Goal: Task Accomplishment & Management: Manage account settings

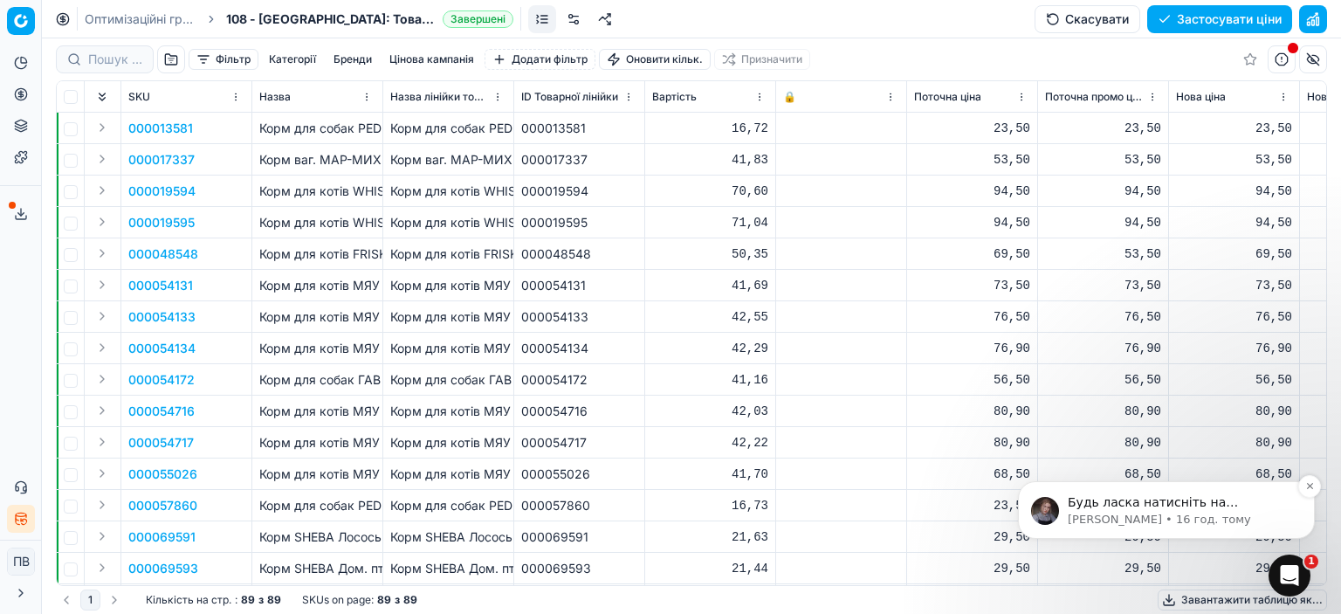
click at [713, 509] on p "Будь ласка натисніть на "Ігнорувати" та оберіть потрібне правило заокруглення:" at bounding box center [1180, 502] width 225 height 17
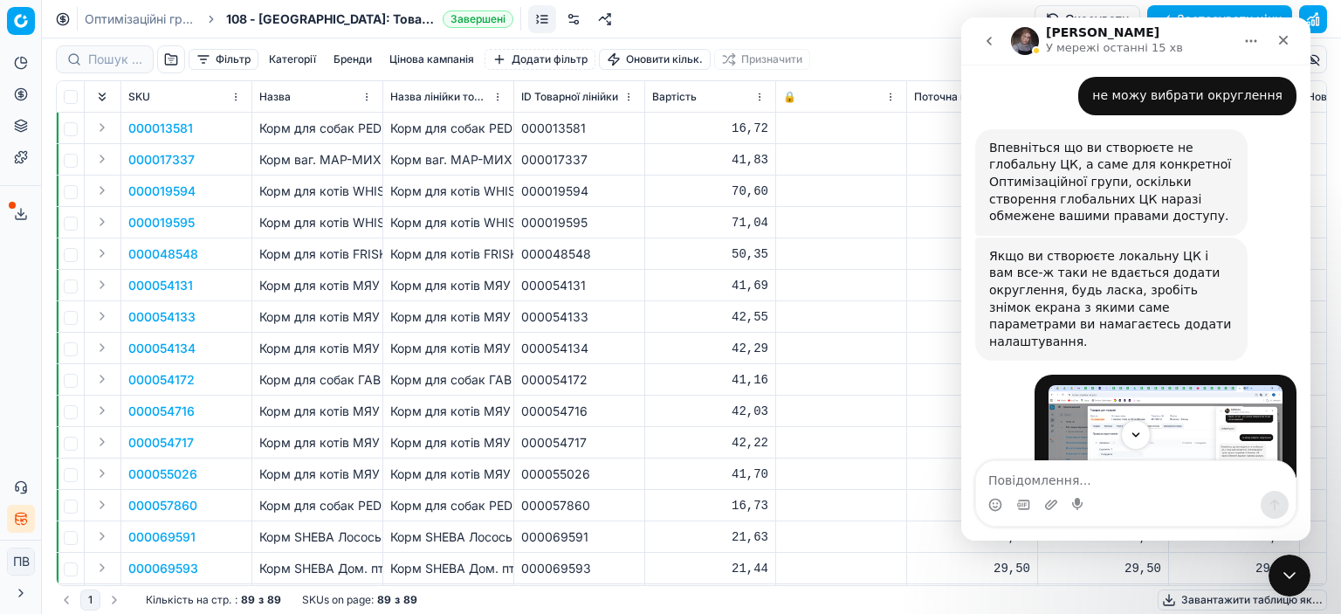
scroll to position [3400, 0]
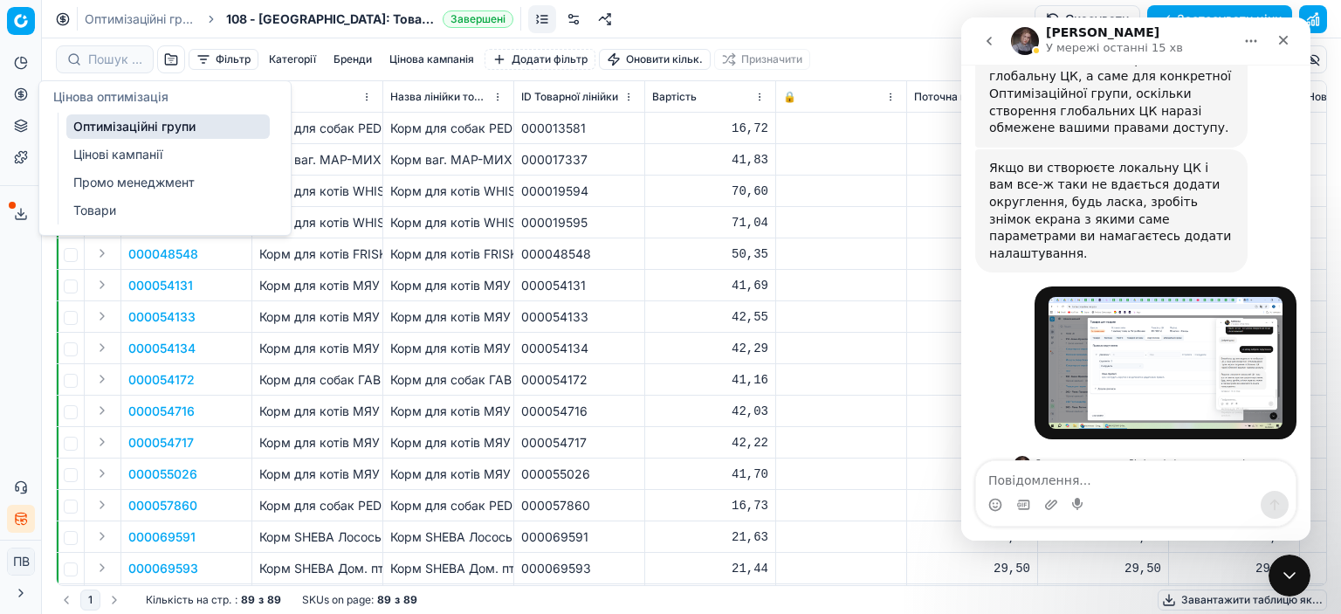
click at [24, 96] on icon at bounding box center [21, 94] width 14 height 14
click at [130, 156] on link "Цінові кампанії" at bounding box center [167, 154] width 203 height 24
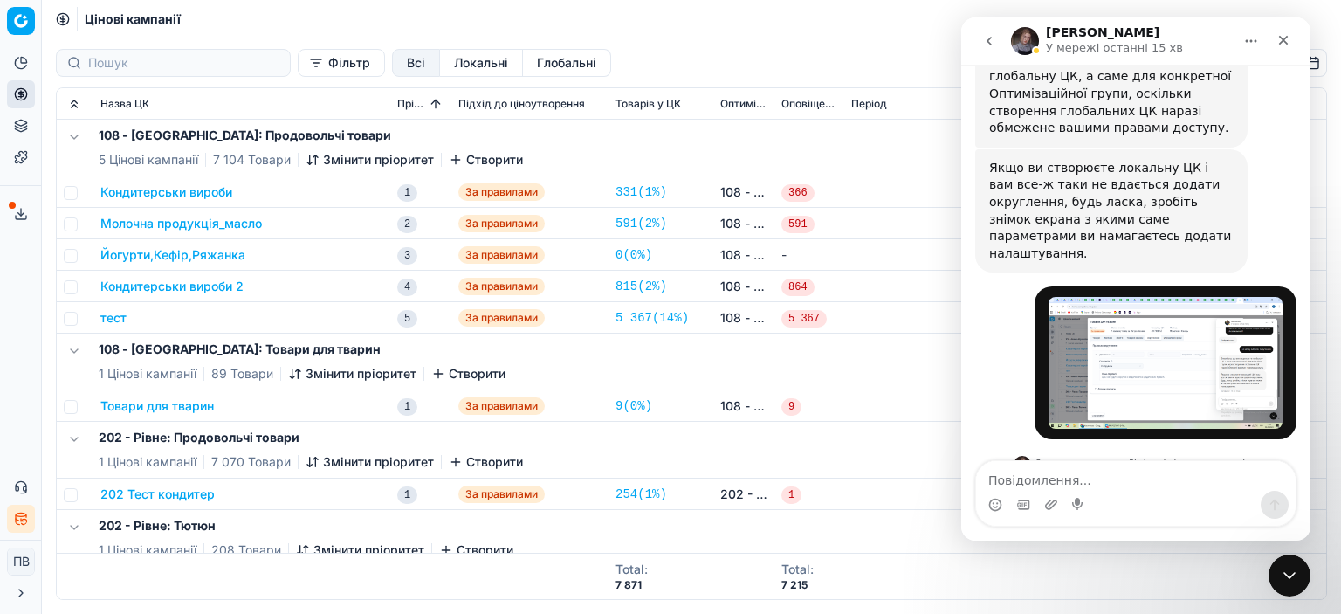
click at [210, 350] on h5 "108 - [GEOGRAPHIC_DATA]: Товари для тварин" at bounding box center [302, 348] width 407 height 17
click at [182, 410] on button "Товари для тварин" at bounding box center [156, 405] width 113 height 17
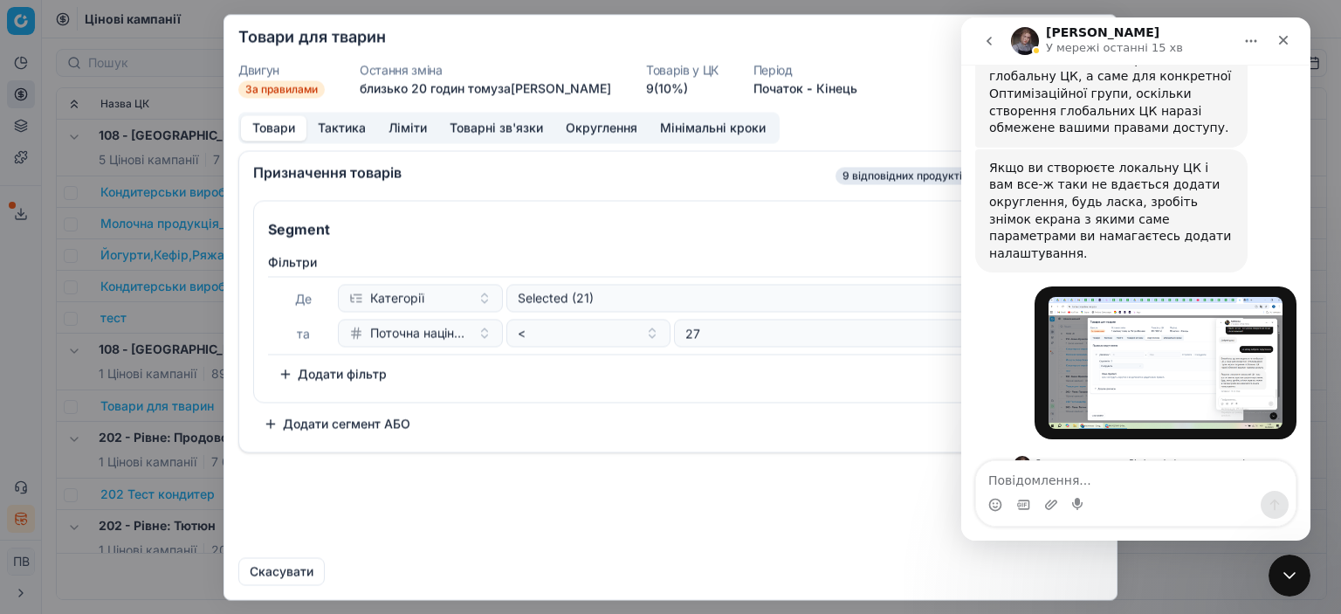
click at [587, 129] on button "Округлення" at bounding box center [601, 127] width 94 height 25
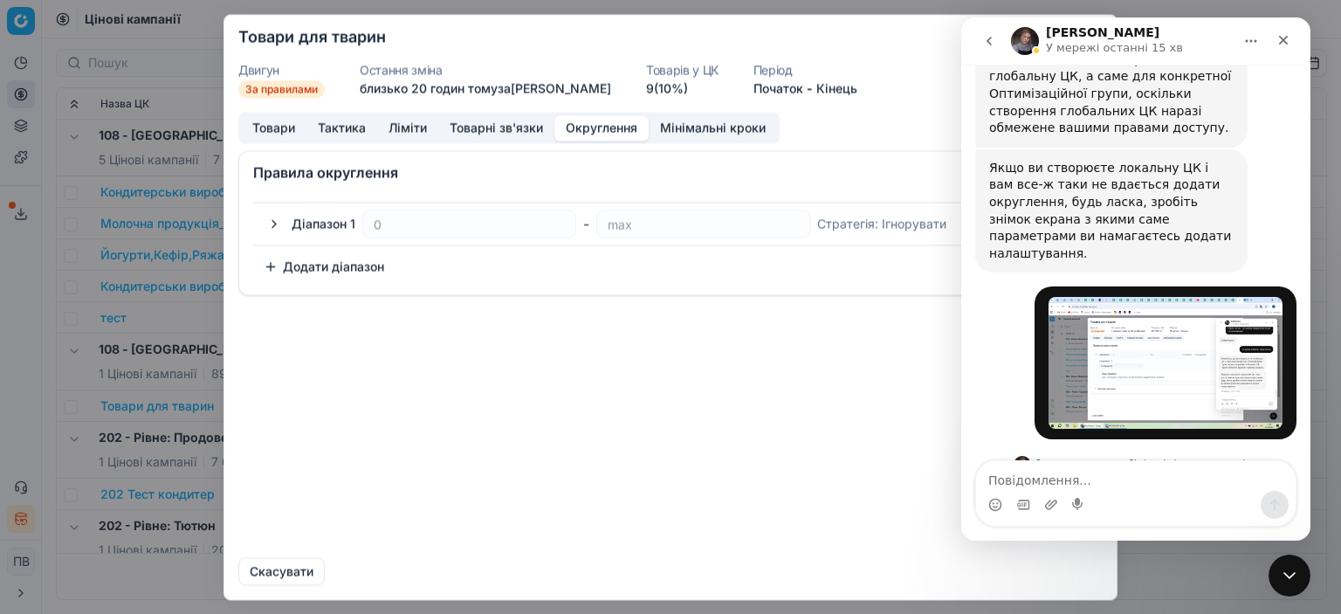
click at [273, 226] on button "button" at bounding box center [274, 223] width 21 height 21
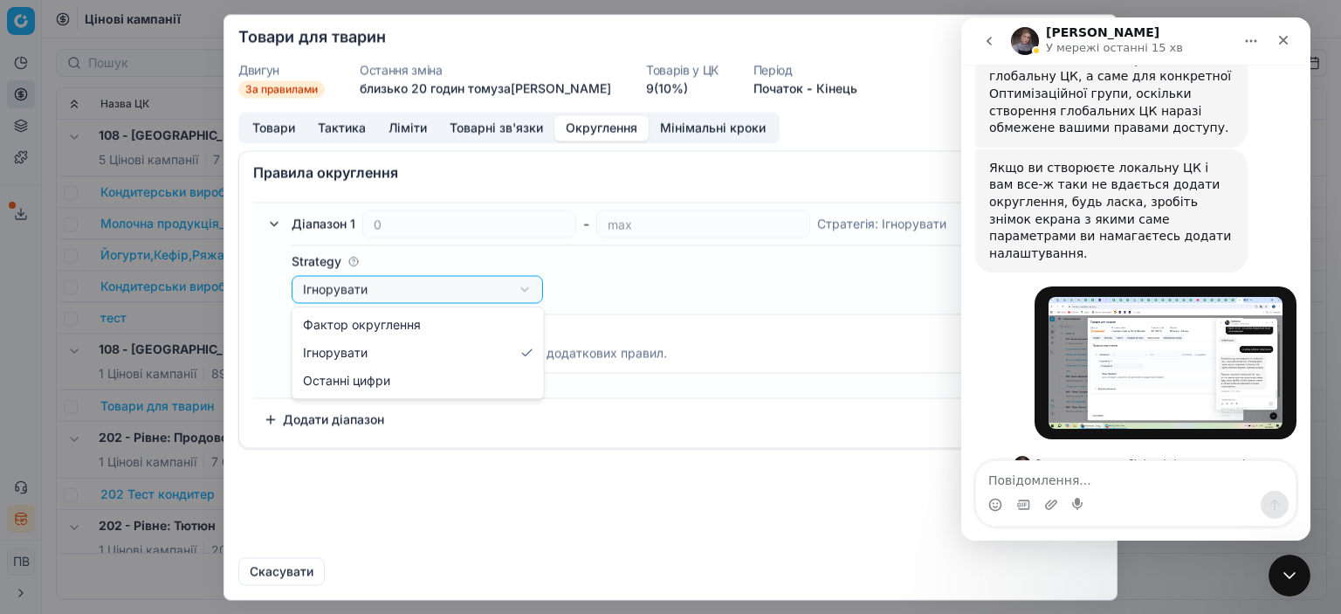
click at [521, 289] on div "Ми зберігаємо налаштування ЦК. Будь ласка, зачекайте, це може зайняти декілька …" at bounding box center [670, 307] width 1341 height 614
select select "last_digits"
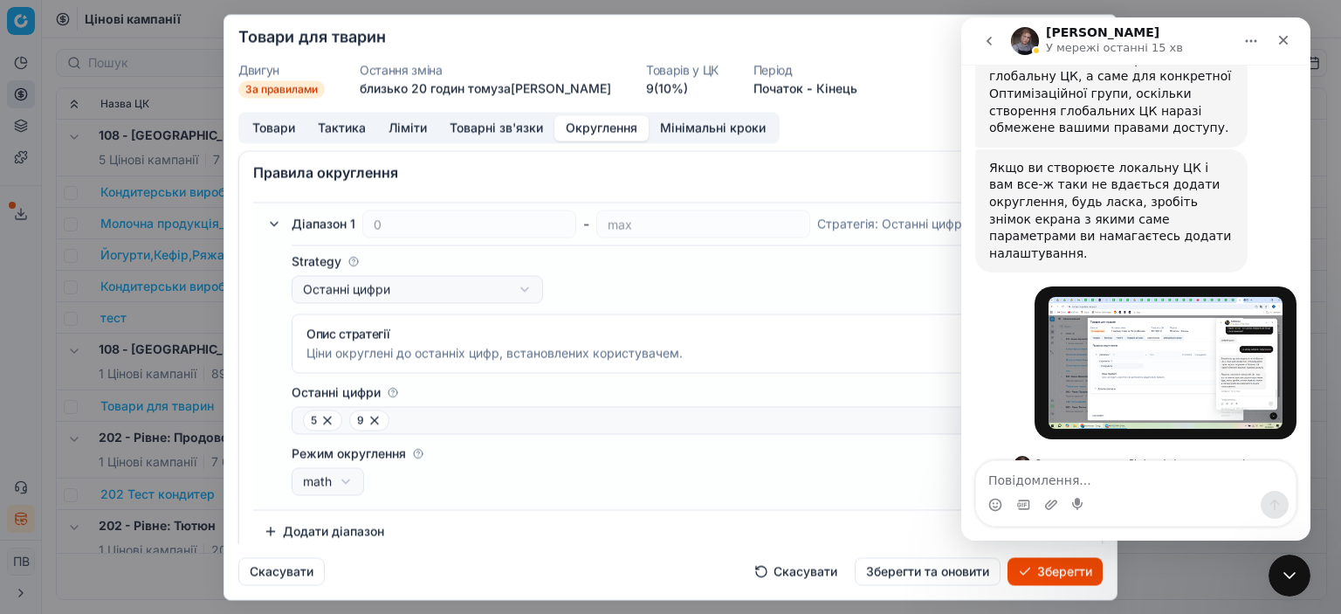
click at [307, 422] on span "5" at bounding box center [322, 419] width 39 height 21
drag, startPoint x: 326, startPoint y: 421, endPoint x: 334, endPoint y: 423, distance: 8.9
click at [326, 420] on icon at bounding box center [327, 419] width 7 height 7
click at [323, 422] on icon at bounding box center [328, 420] width 14 height 14
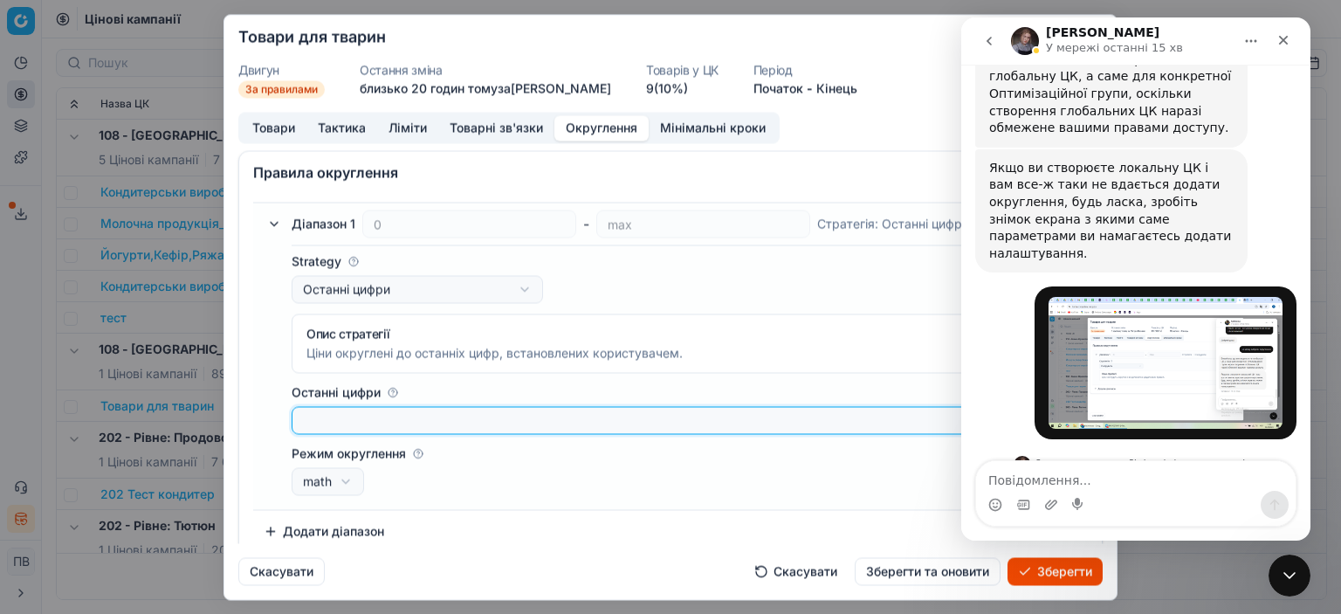
click at [315, 415] on input "Останні цифри" at bounding box center [663, 419] width 721 height 17
type input "0"
type input "50"
drag, startPoint x: 377, startPoint y: 421, endPoint x: 272, endPoint y: 423, distance: 105.7
click at [272, 423] on div "Strategy Останні цифри Фактор округлення Ігнорувати Останні цифри Опис стратегі…" at bounding box center [671, 369] width 814 height 265
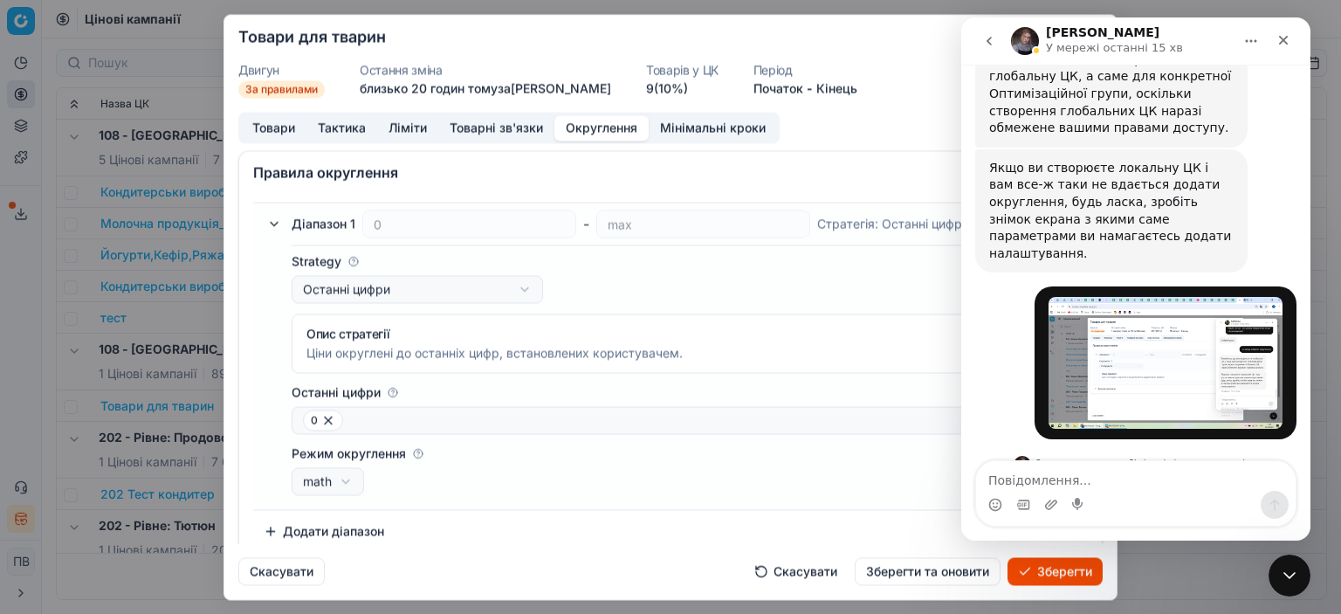
click at [314, 420] on span "0" at bounding box center [323, 419] width 40 height 21
click at [332, 424] on icon at bounding box center [328, 420] width 14 height 14
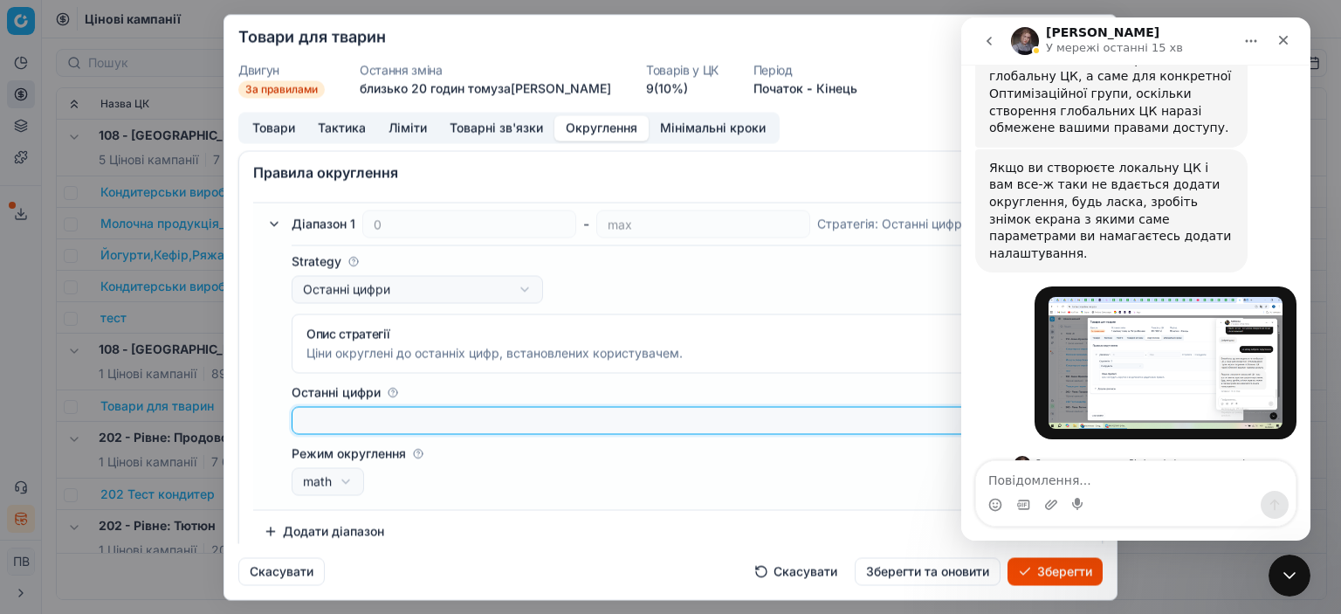
click at [335, 426] on input "Останні цифри" at bounding box center [663, 419] width 721 height 17
click at [385, 420] on input "0.50" at bounding box center [663, 419] width 721 height 17
type input "0.50"
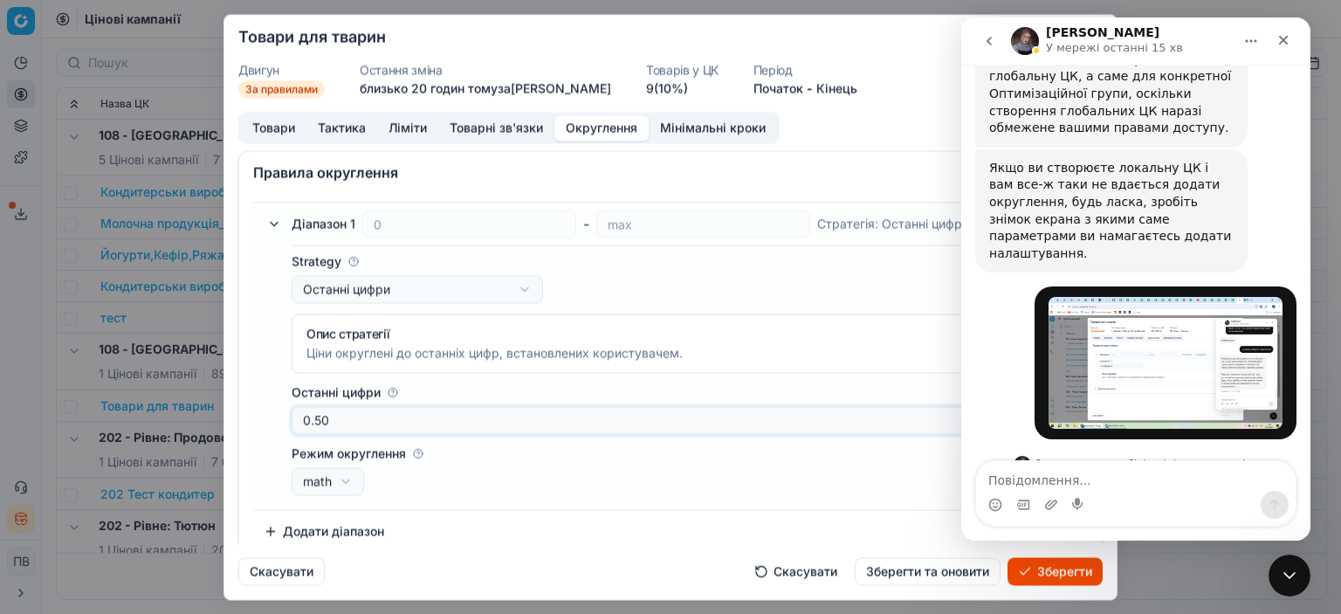
click at [439, 429] on div "0.50" at bounding box center [678, 420] width 772 height 28
click at [392, 484] on div "Режим округлення math up math down" at bounding box center [678, 469] width 772 height 51
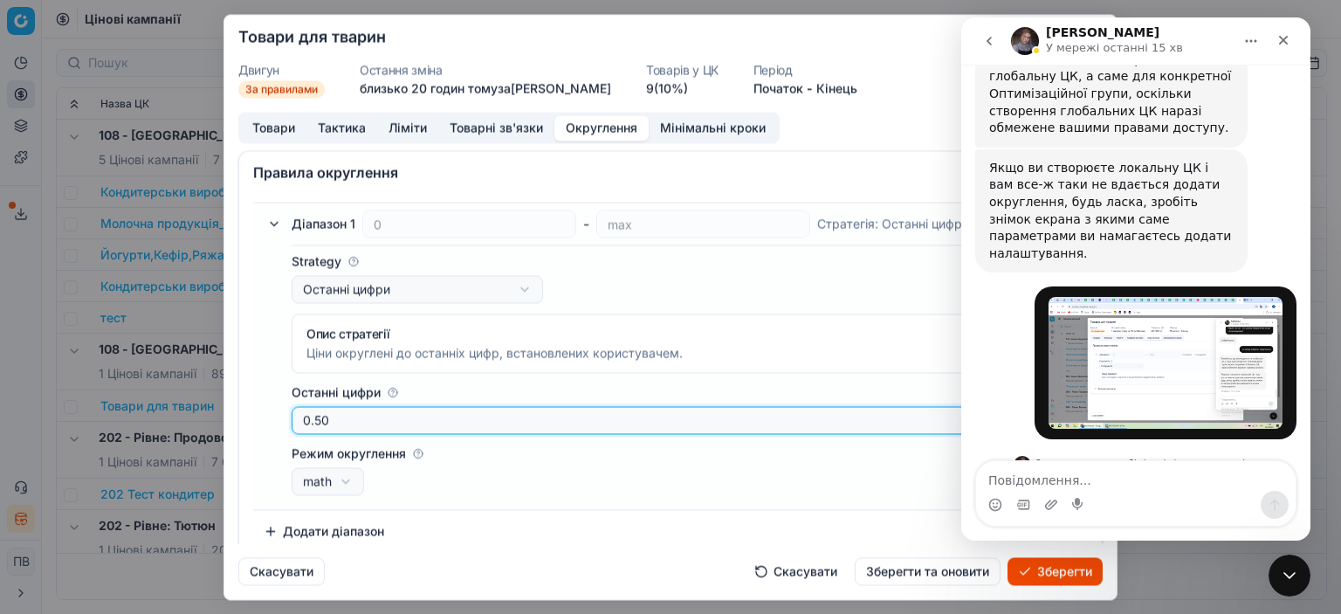
drag, startPoint x: 374, startPoint y: 422, endPoint x: 405, endPoint y: 428, distance: 32.0
click at [374, 422] on input "0.50" at bounding box center [663, 419] width 721 height 17
type input "0.90"
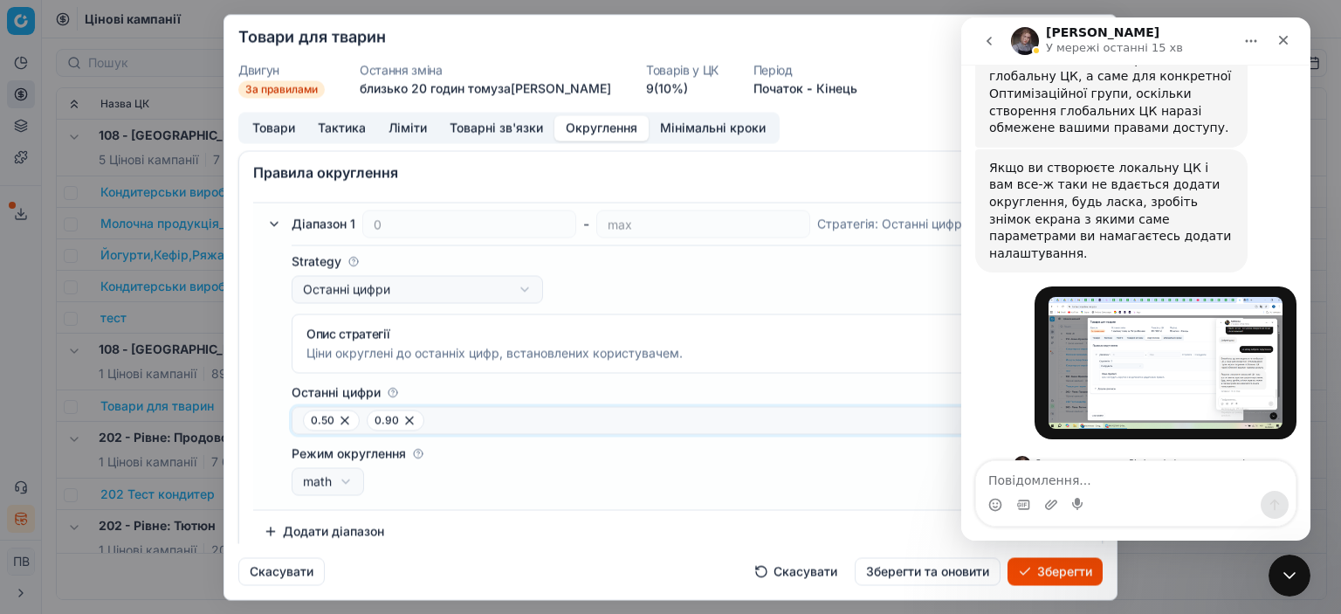
click at [467, 131] on button "Товарні зв'язки" at bounding box center [496, 127] width 116 height 25
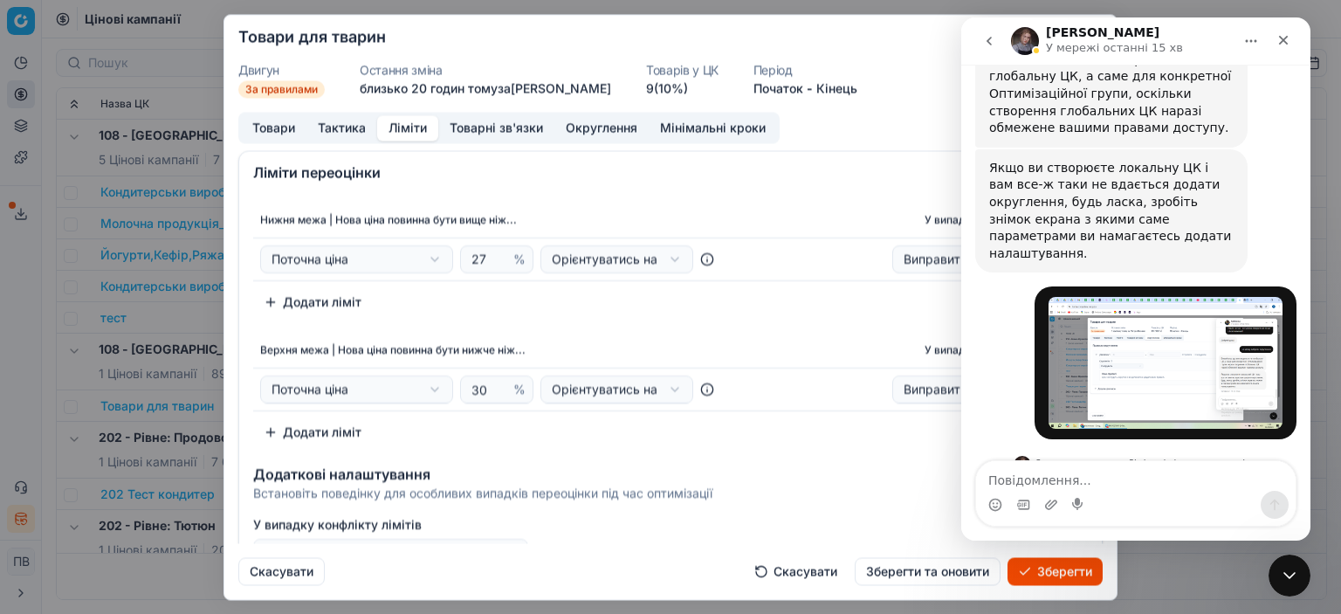
click at [409, 131] on button "Ліміти" at bounding box center [407, 127] width 61 height 25
click at [713, 572] on button "Зберегти" at bounding box center [1054, 571] width 95 height 28
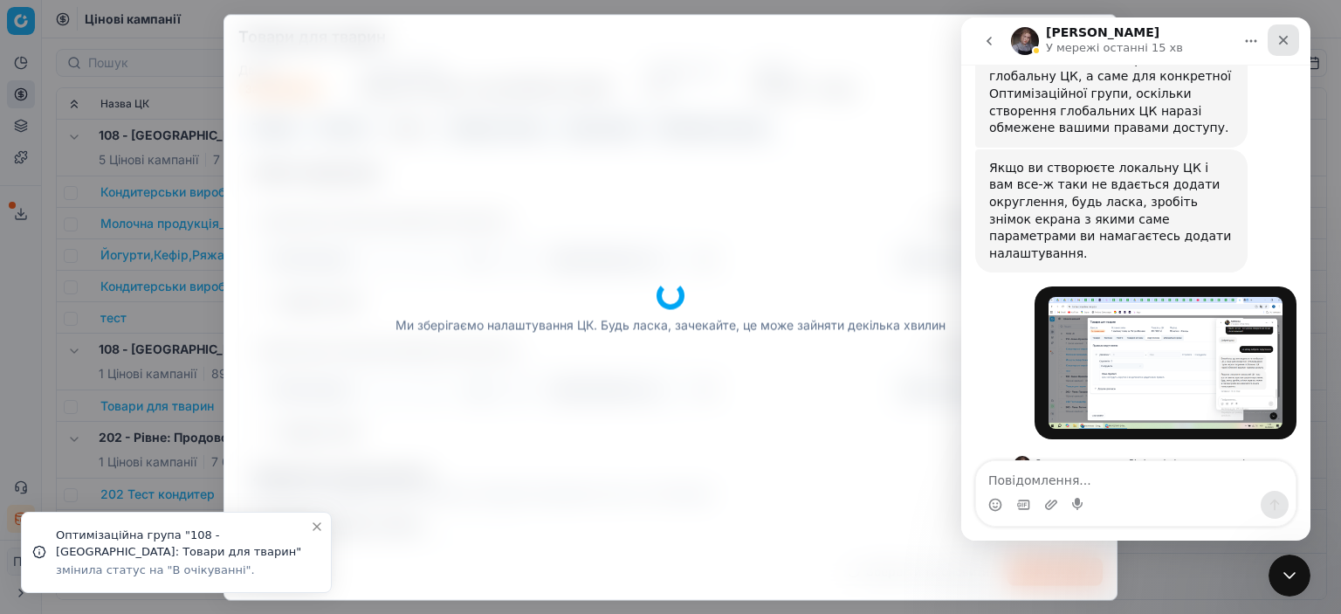
click at [713, 40] on icon "Закрити" at bounding box center [1283, 40] width 14 height 14
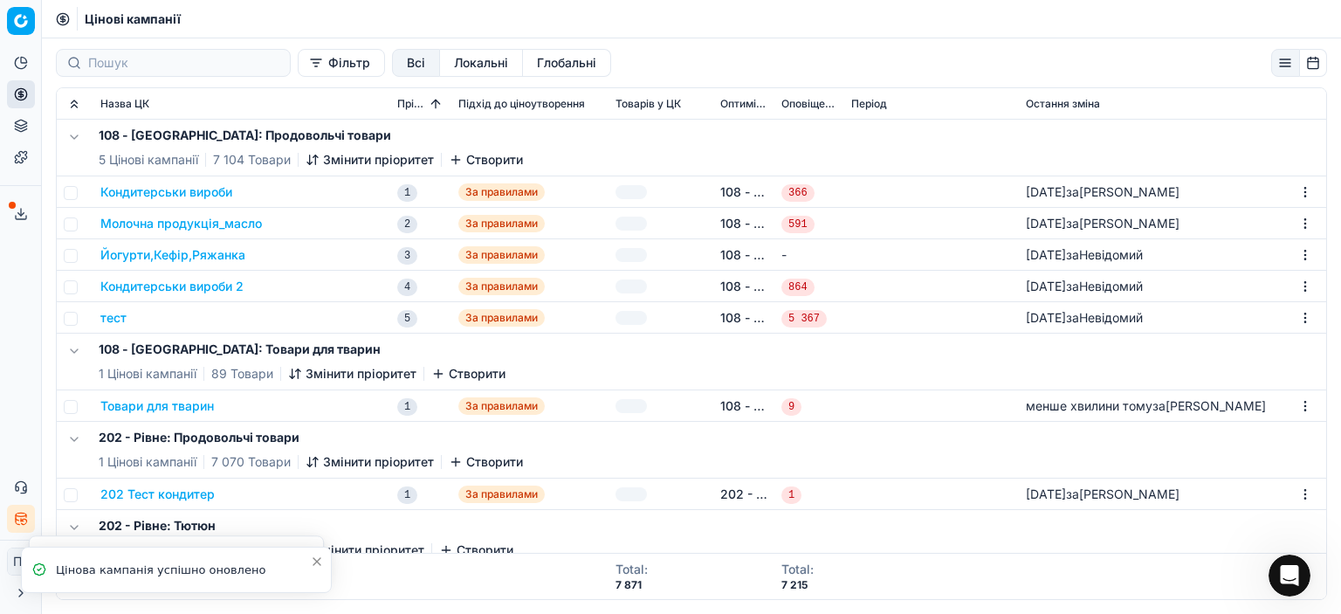
scroll to position [3400, 0]
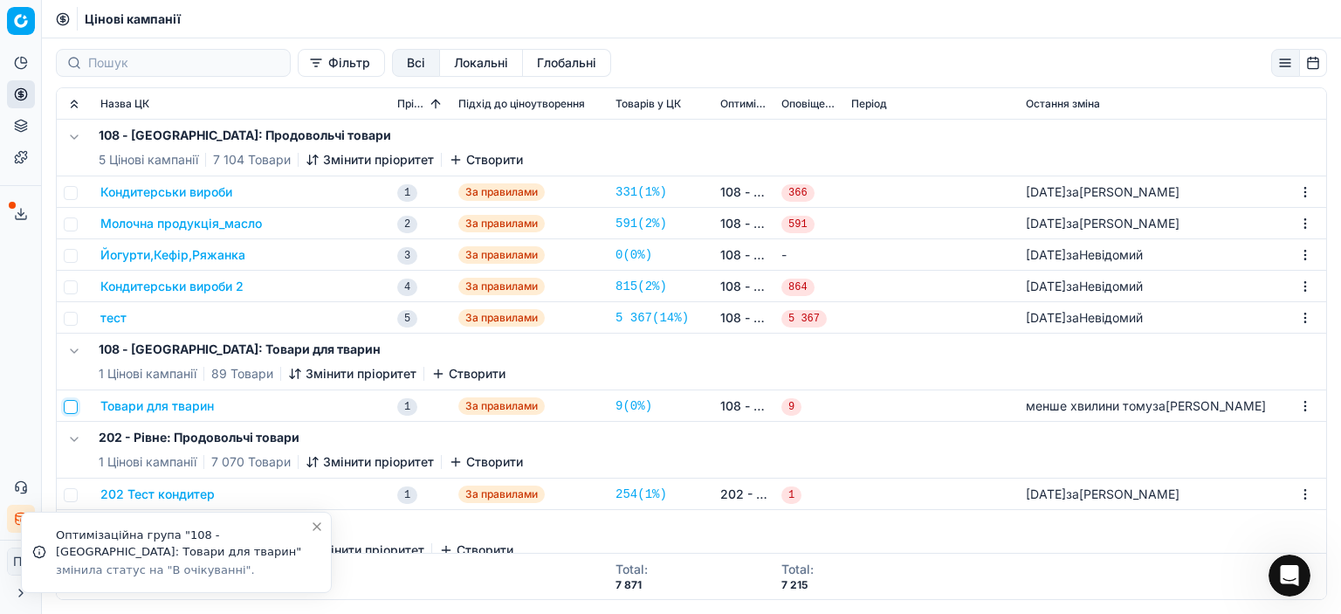
click at [69, 403] on input "checkbox" at bounding box center [71, 407] width 14 height 14
checkbox input "true"
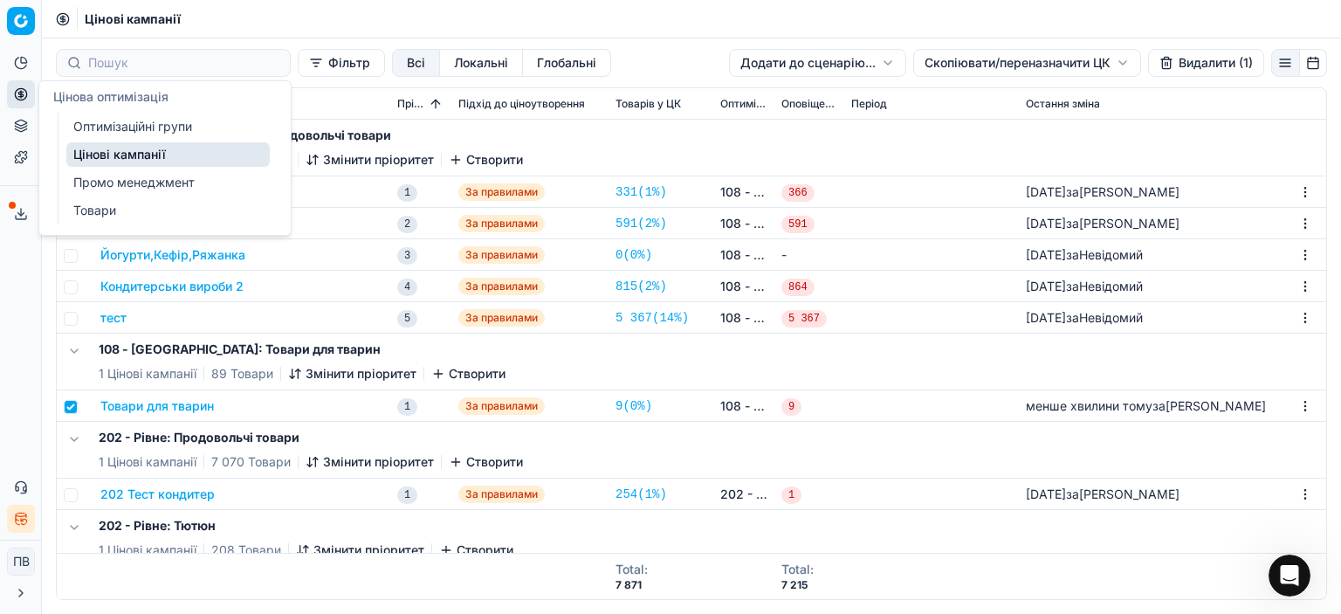
click at [134, 126] on link "Оптимізаційні групи" at bounding box center [167, 126] width 203 height 24
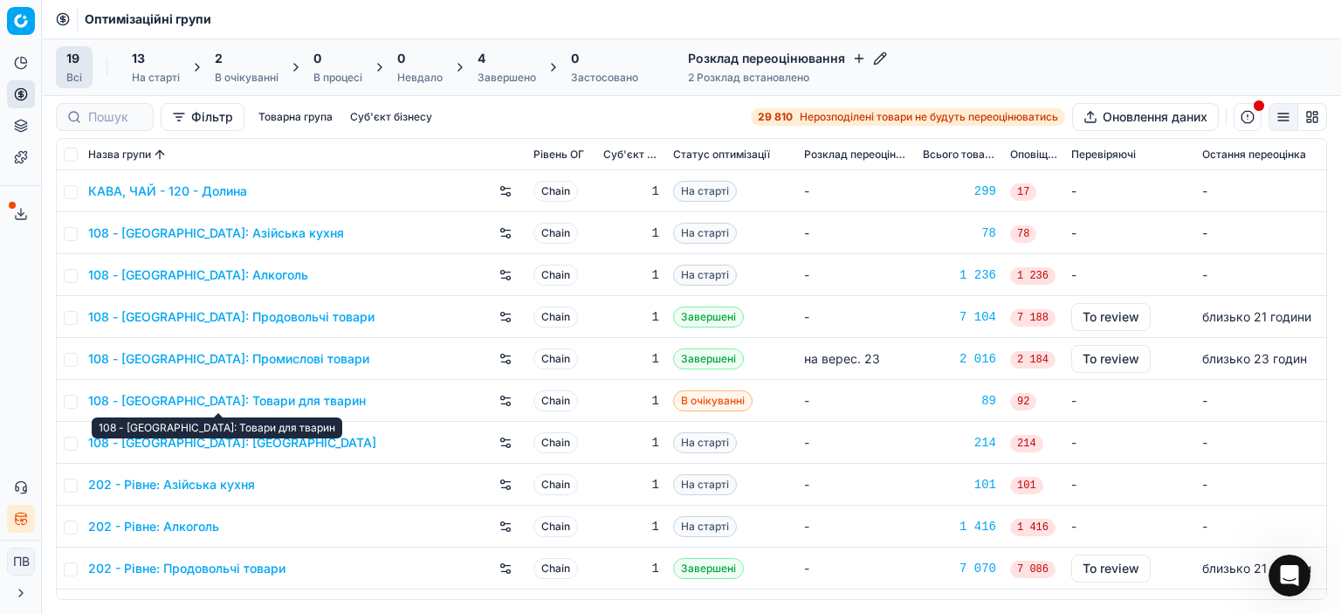
click at [276, 397] on link "108 - [GEOGRAPHIC_DATA]: Товари для тварин" at bounding box center [227, 400] width 278 height 17
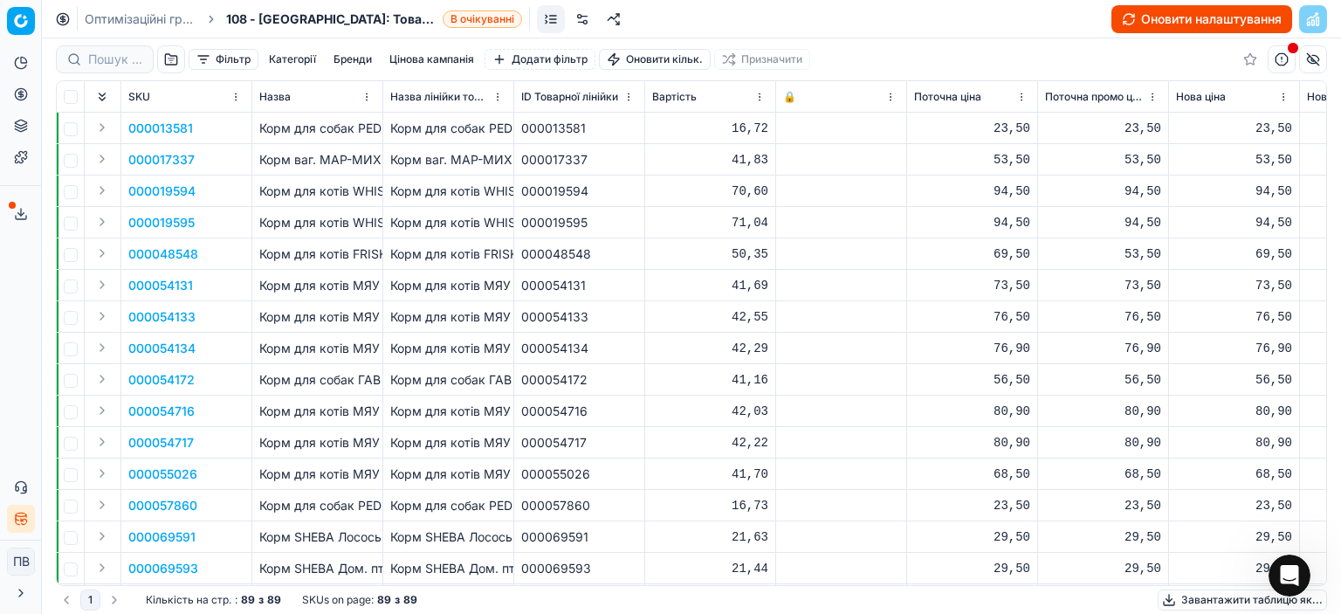
click at [713, 19] on button "Оновити налаштування" at bounding box center [1201, 19] width 181 height 28
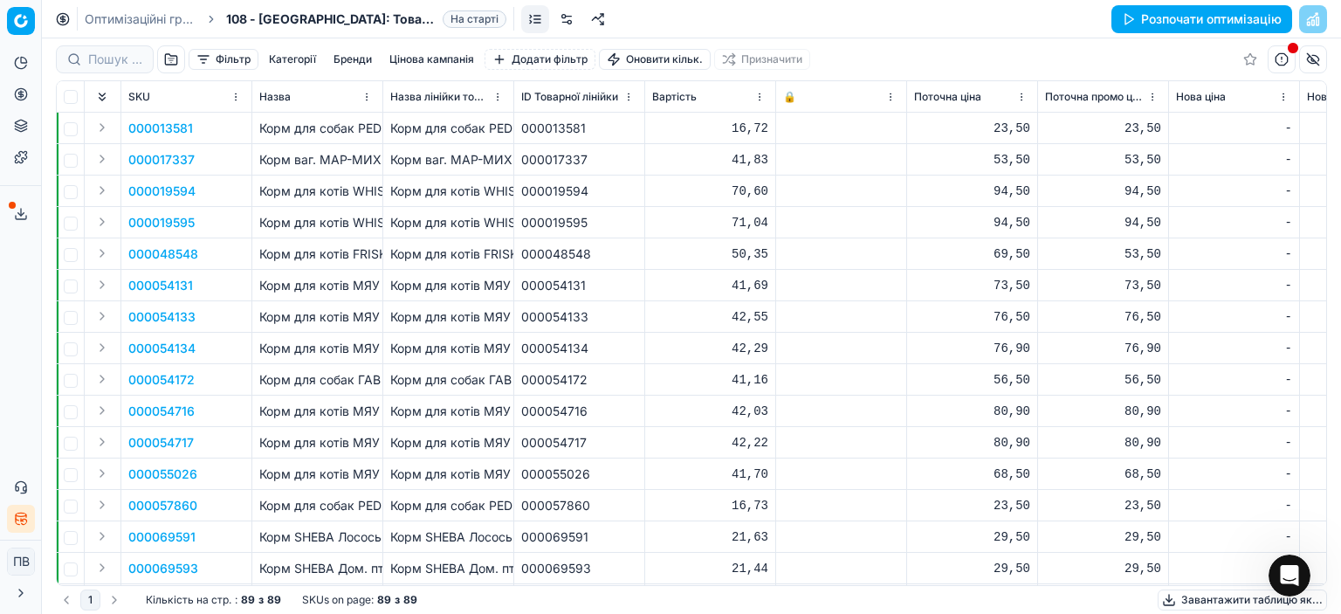
click at [423, 61] on button "Цінова кампанія" at bounding box center [431, 59] width 99 height 21
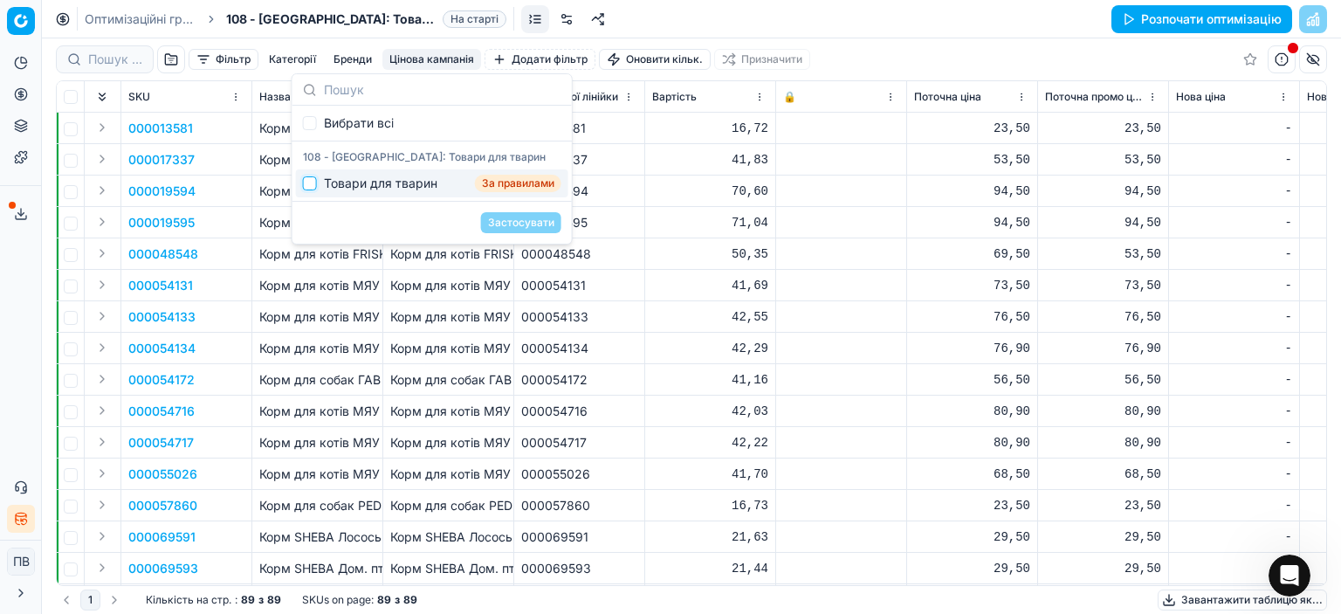
drag, startPoint x: 314, startPoint y: 182, endPoint x: 327, endPoint y: 191, distance: 15.7
click at [315, 184] on input "Suggestions" at bounding box center [310, 183] width 14 height 14
checkbox input "true"
drag, startPoint x: 516, startPoint y: 220, endPoint x: 568, endPoint y: 222, distance: 52.4
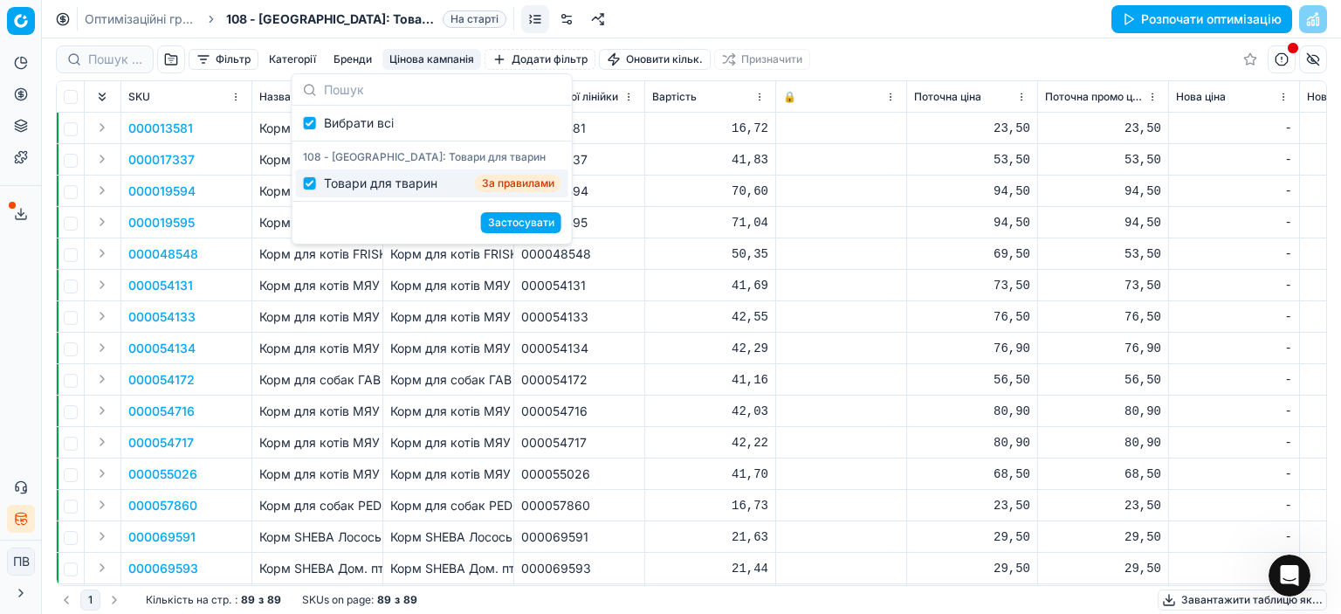
click at [516, 220] on button "Застосувати" at bounding box center [521, 222] width 80 height 21
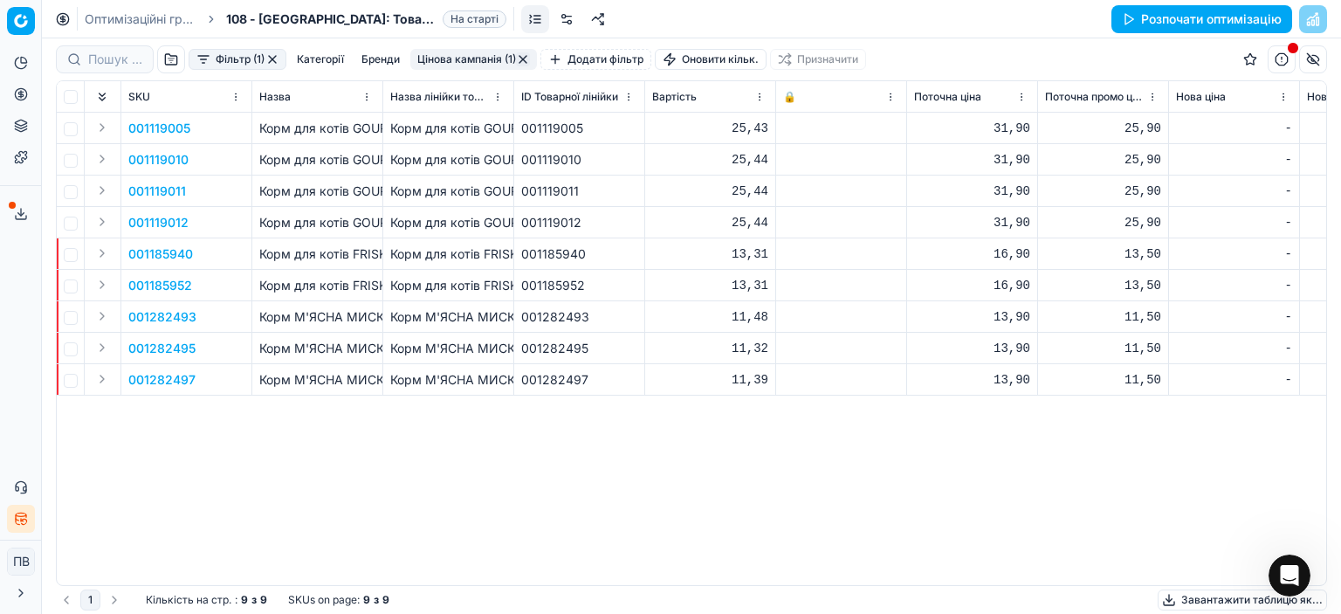
click at [713, 18] on button "Розпочати оптимізацію" at bounding box center [1201, 19] width 181 height 28
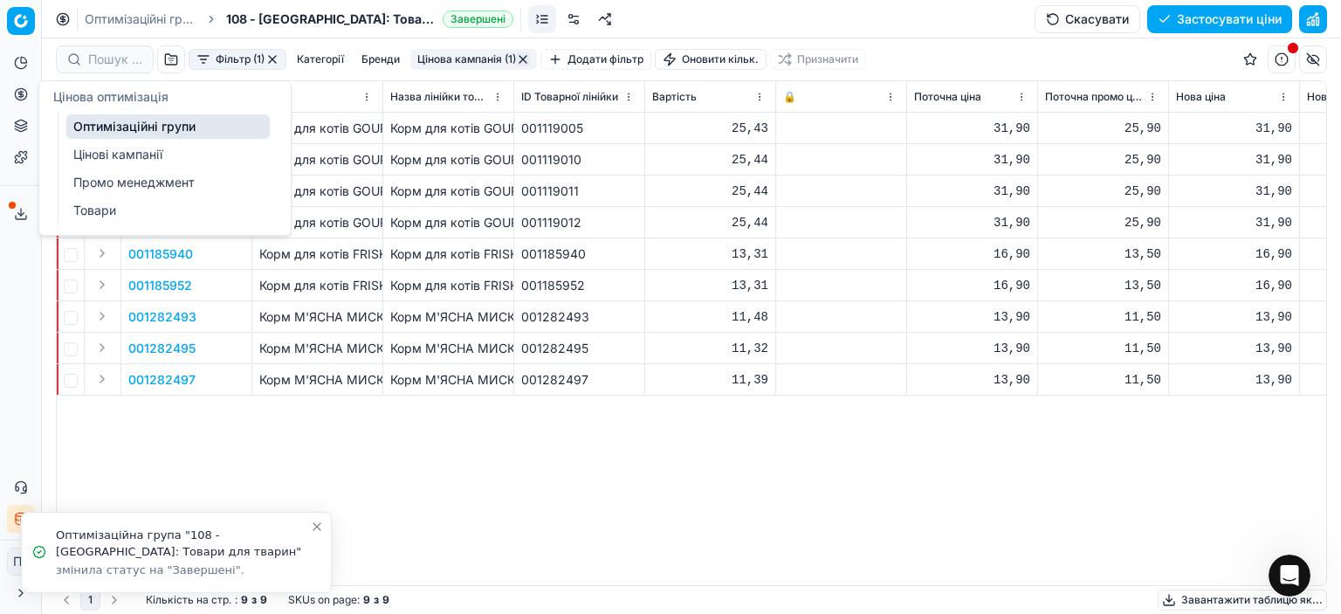
drag, startPoint x: 141, startPoint y: 132, endPoint x: 152, endPoint y: 134, distance: 10.8
click at [141, 132] on link "Оптимізаційні групи" at bounding box center [167, 126] width 203 height 24
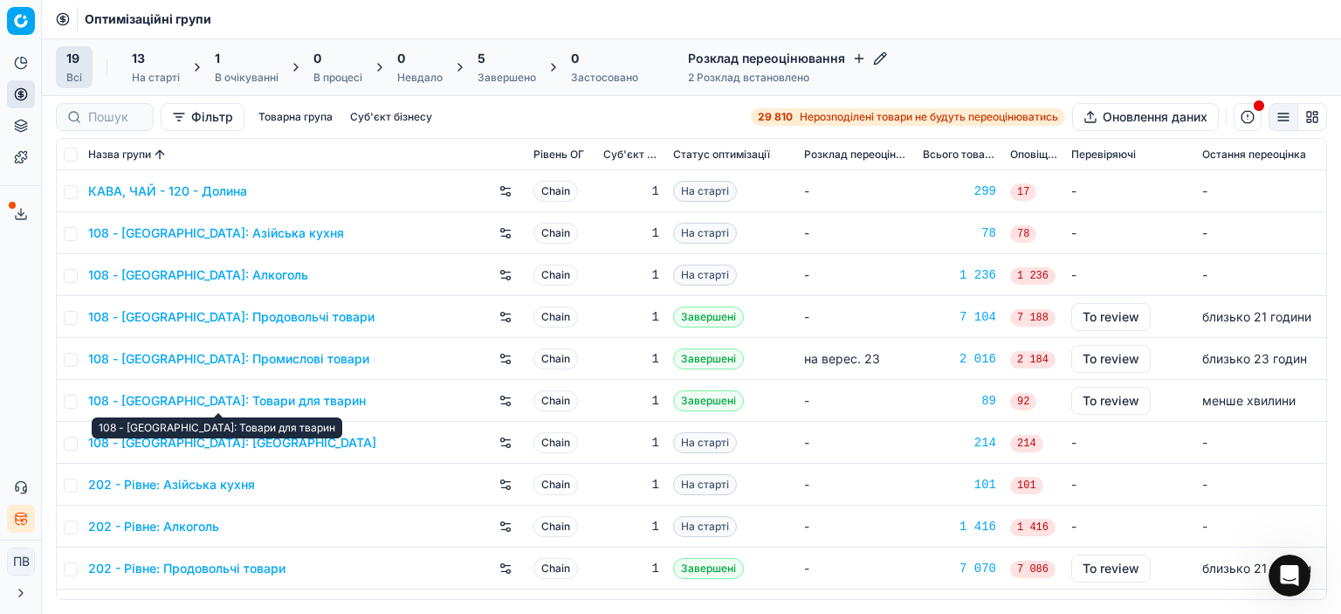
click at [307, 402] on link "108 - [GEOGRAPHIC_DATA]: Товари для тварин" at bounding box center [227, 400] width 278 height 17
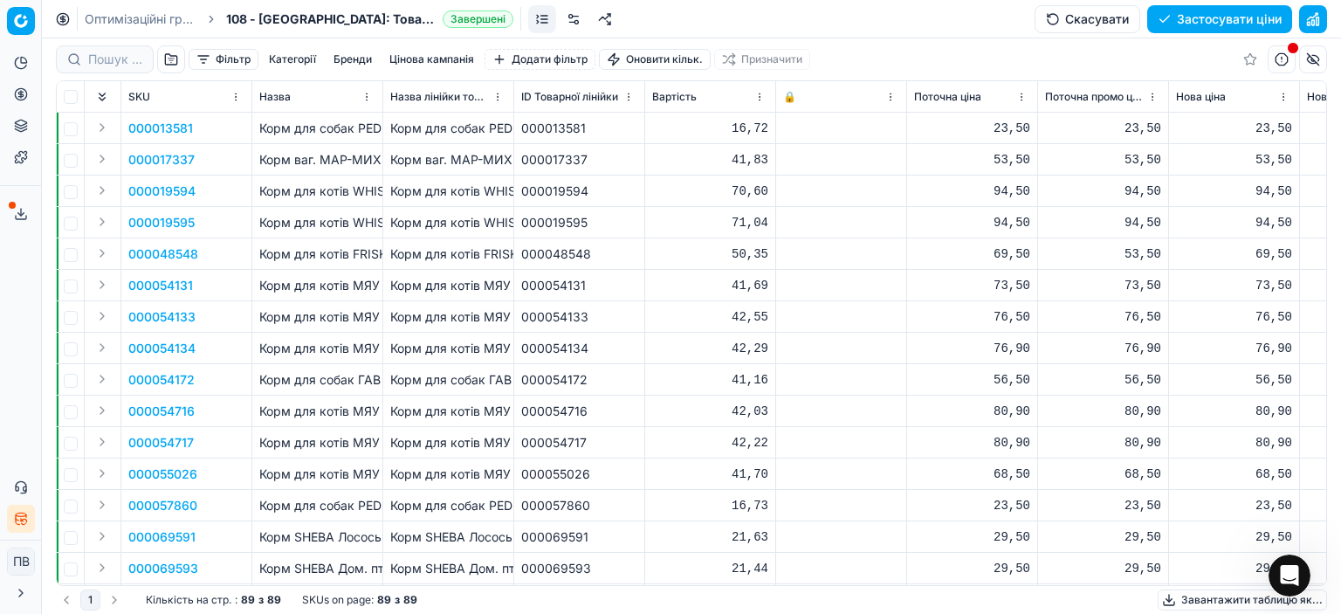
click at [434, 58] on button "Цінова кампанія" at bounding box center [431, 59] width 99 height 21
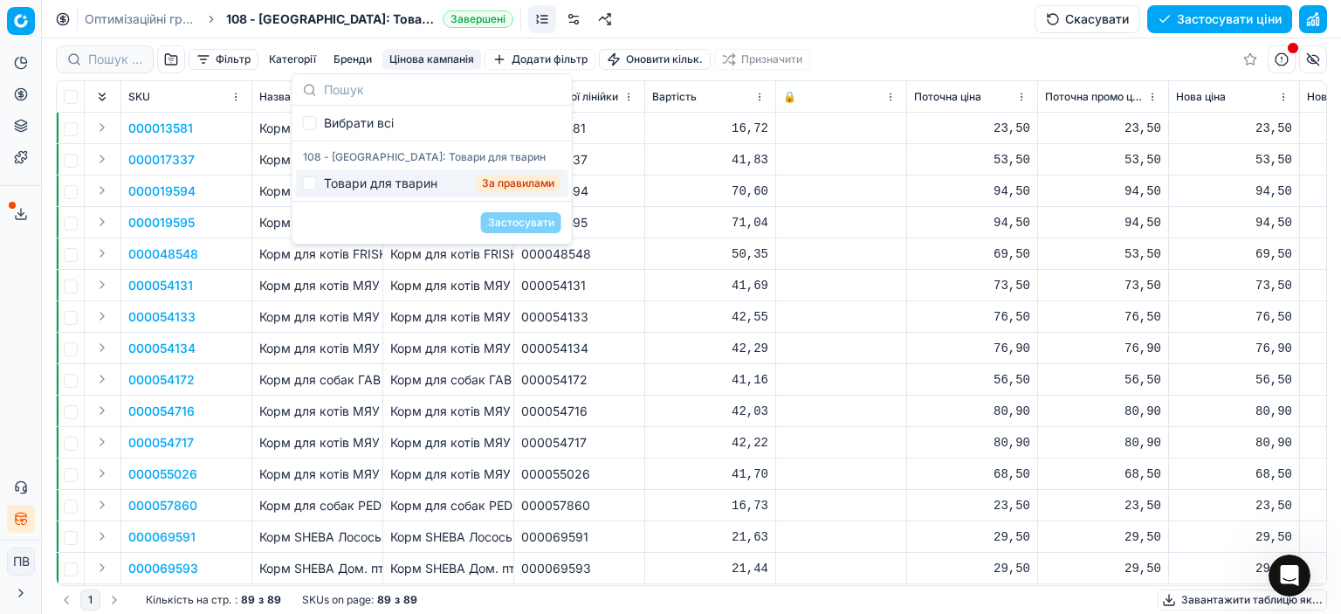
click at [622, 352] on div "000054134" at bounding box center [579, 348] width 116 height 17
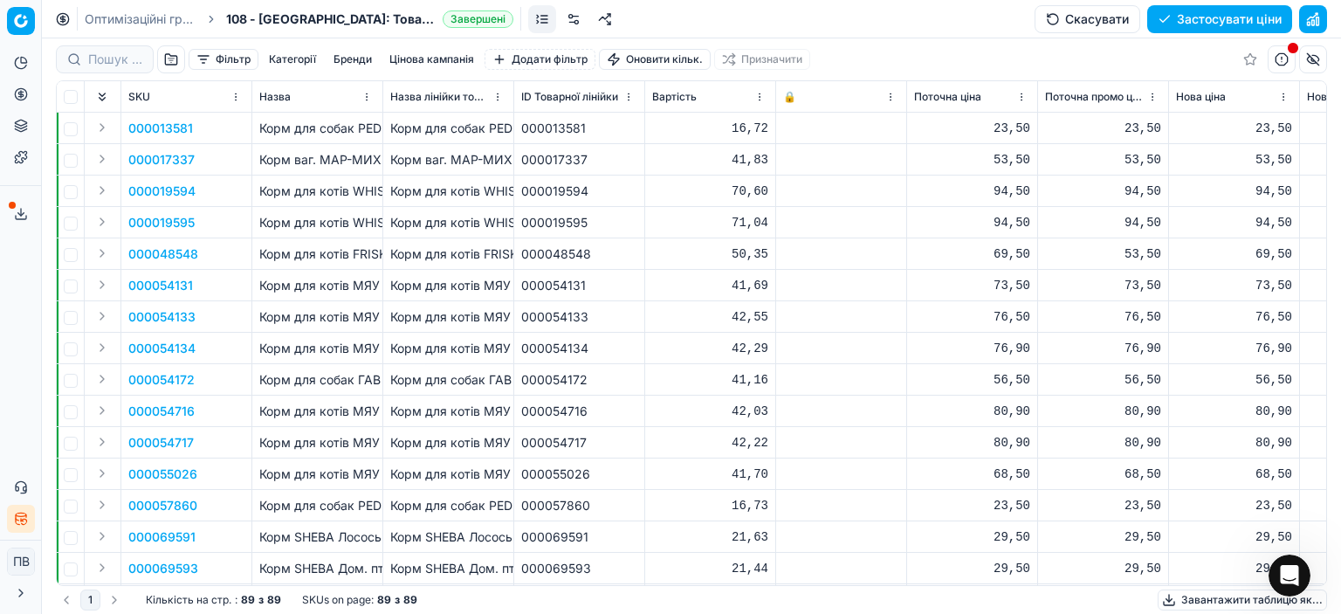
click at [573, 17] on link at bounding box center [574, 19] width 28 height 28
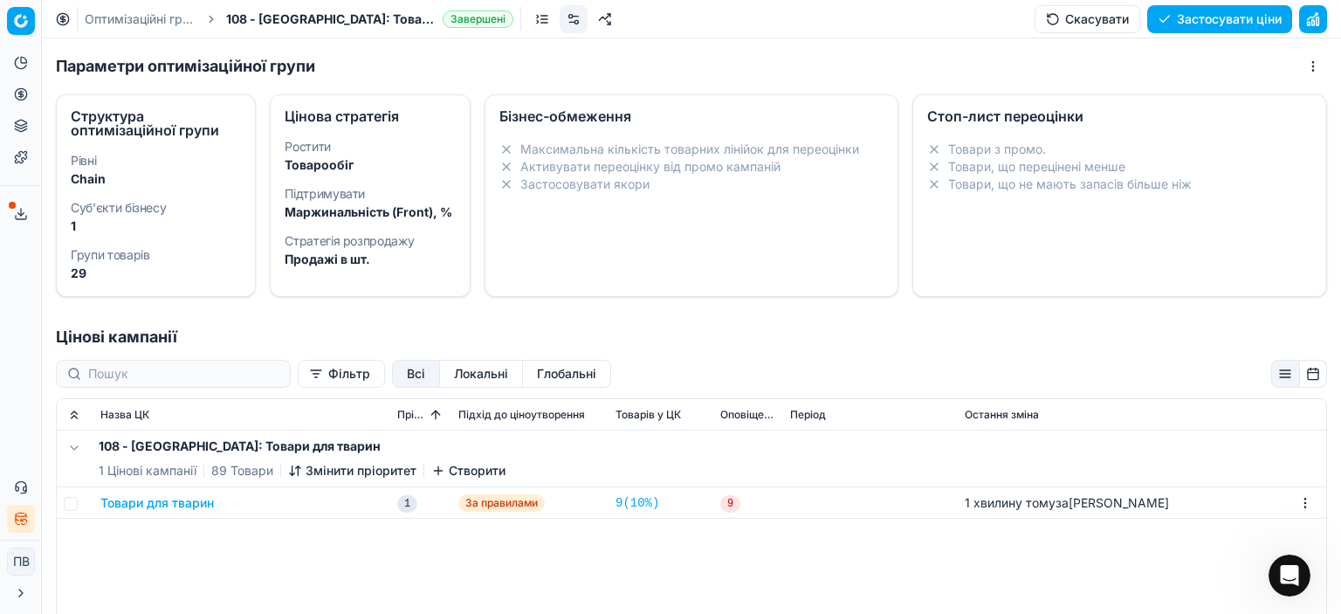
click at [192, 502] on button "Товари для тварин" at bounding box center [156, 502] width 113 height 17
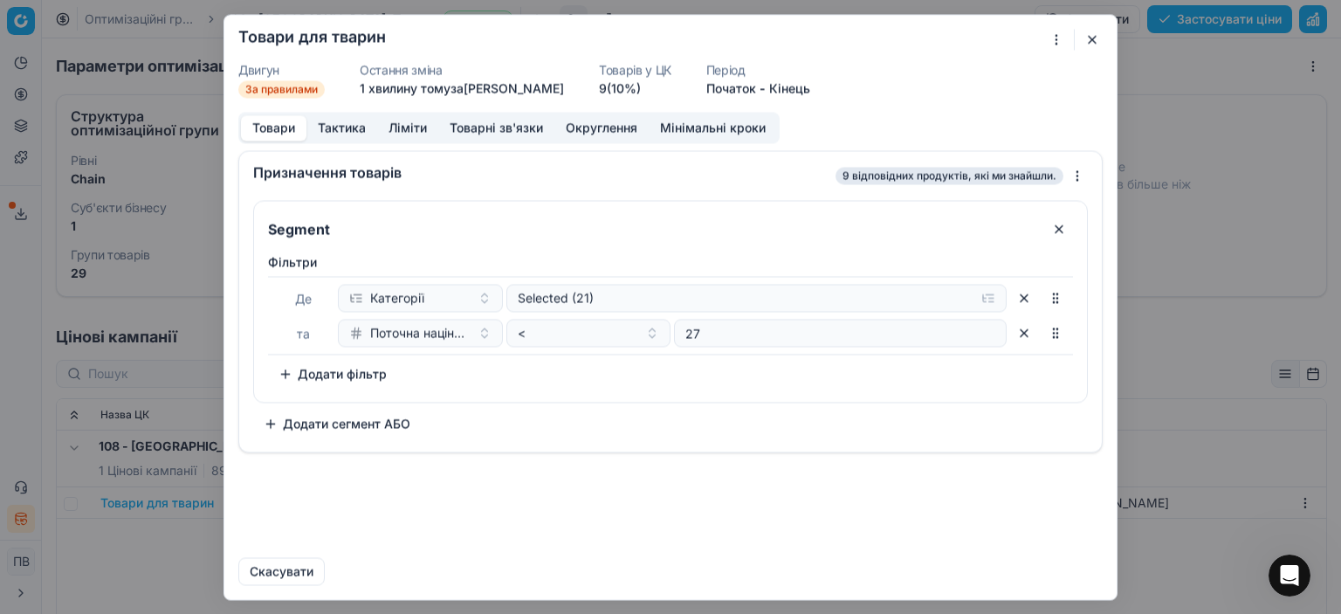
click at [713, 39] on button "button" at bounding box center [1092, 39] width 21 height 21
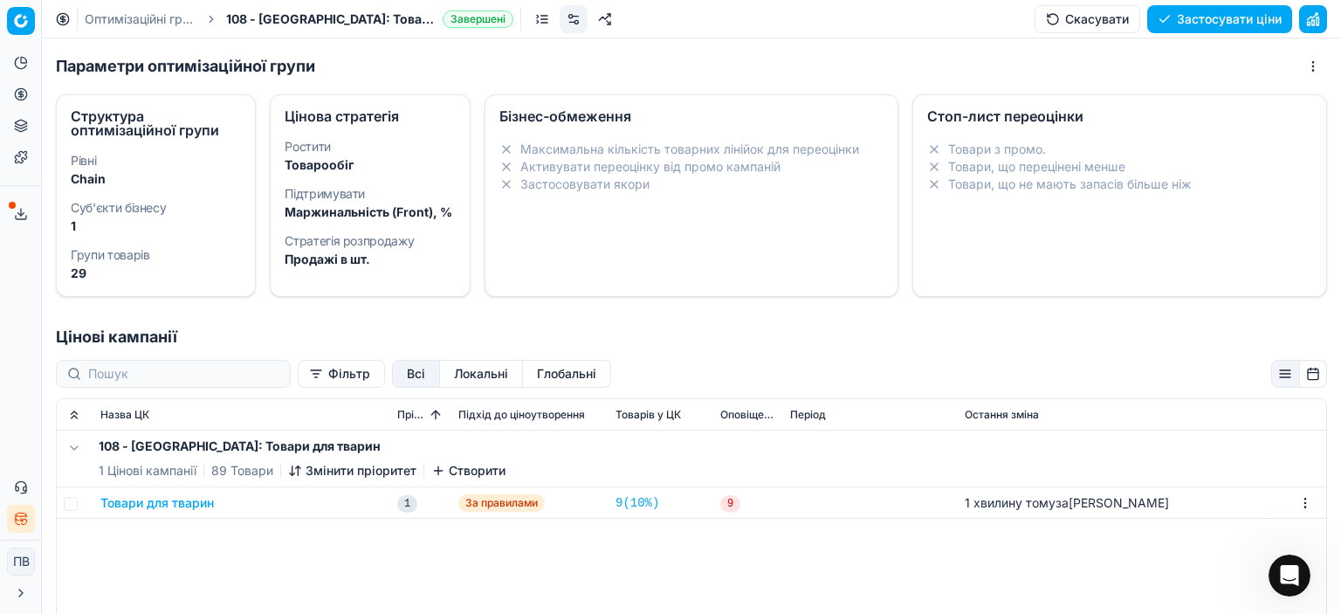
click at [147, 20] on link "Оптимізаційні групи" at bounding box center [141, 18] width 112 height 17
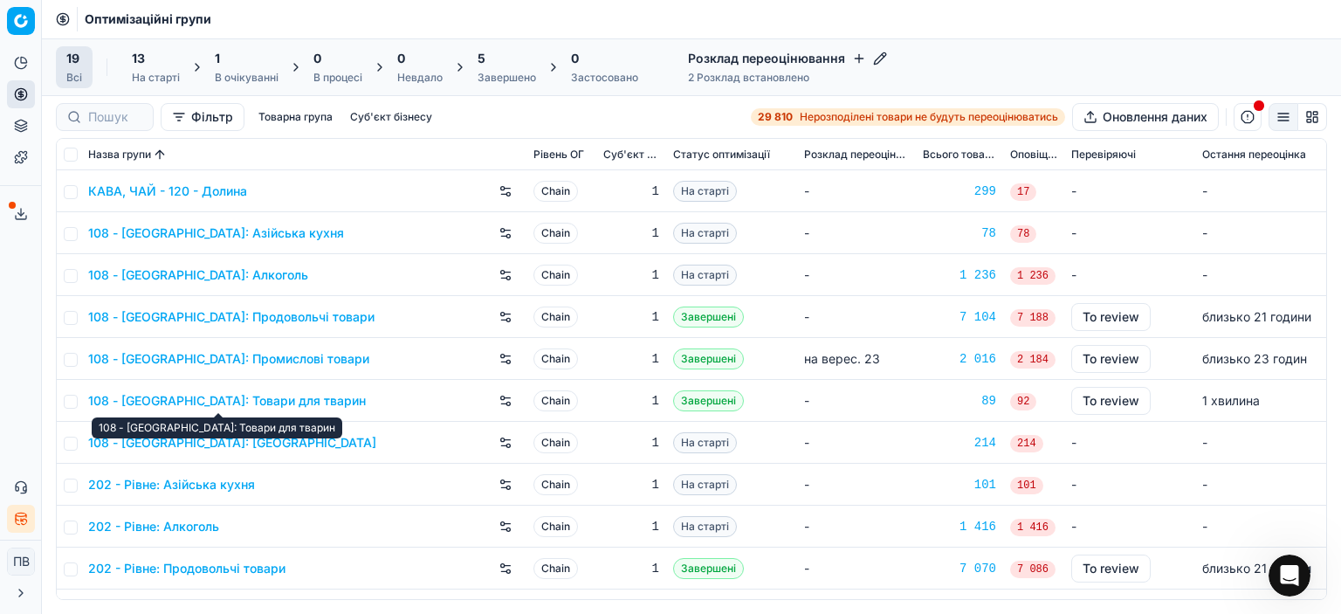
click at [291, 403] on link "108 - [GEOGRAPHIC_DATA]: Товари для тварин" at bounding box center [227, 400] width 278 height 17
